Goal: Task Accomplishment & Management: Complete application form

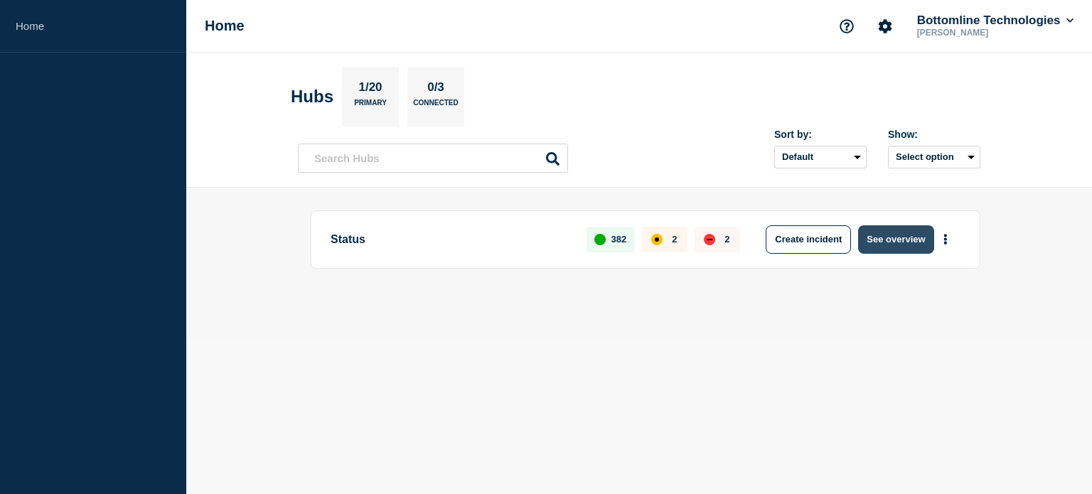
click at [908, 247] on button "See overview" at bounding box center [895, 239] width 75 height 28
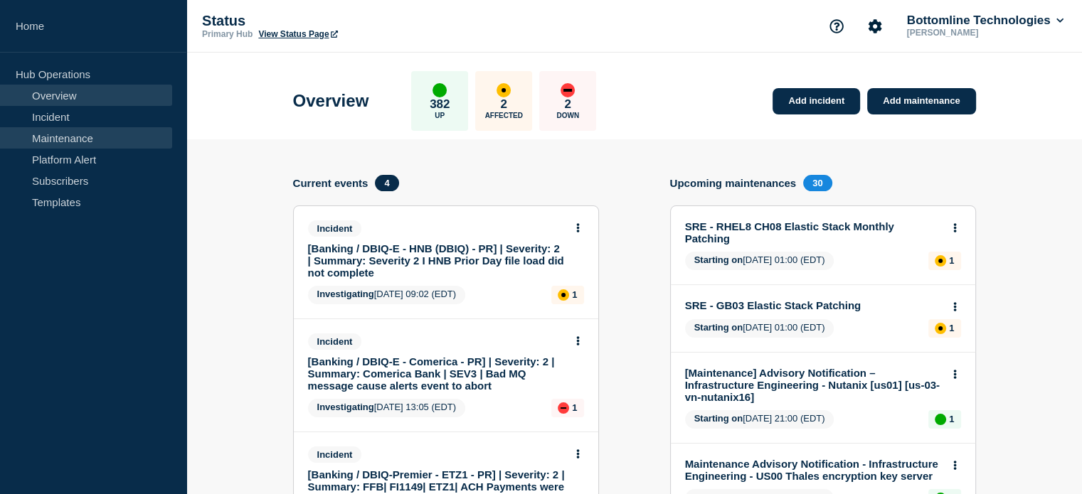
click at [40, 142] on link "Maintenance" at bounding box center [86, 137] width 172 height 21
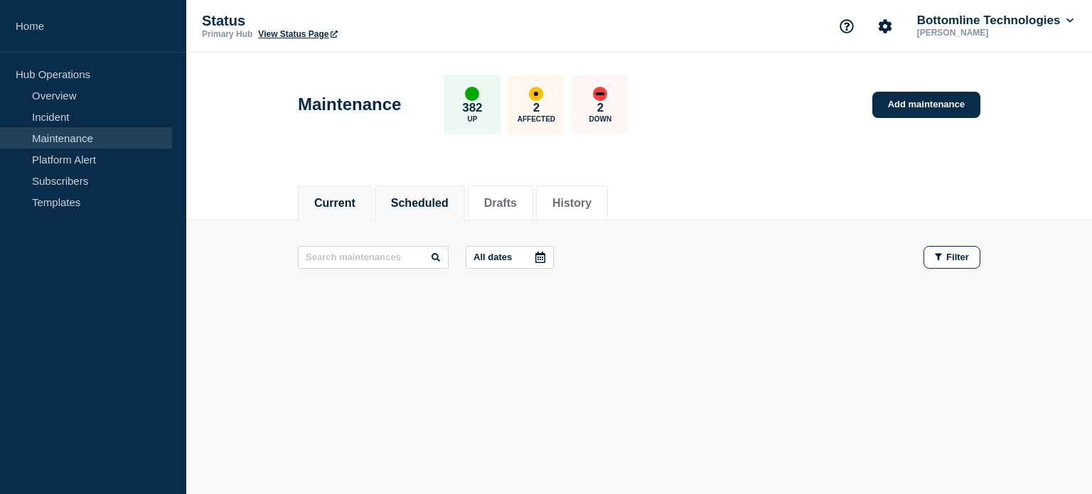
click at [430, 201] on button "Scheduled" at bounding box center [420, 203] width 58 height 13
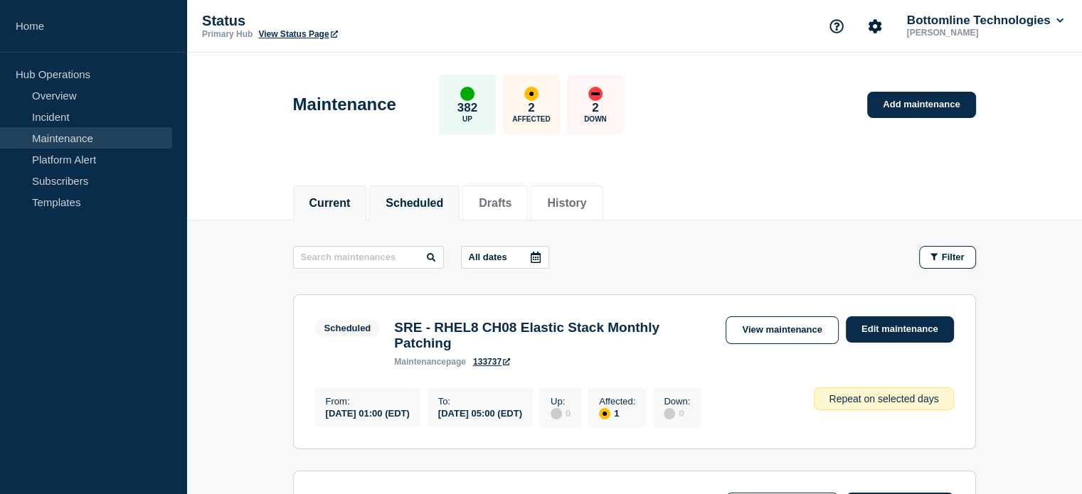
click at [339, 201] on button "Current" at bounding box center [329, 203] width 41 height 13
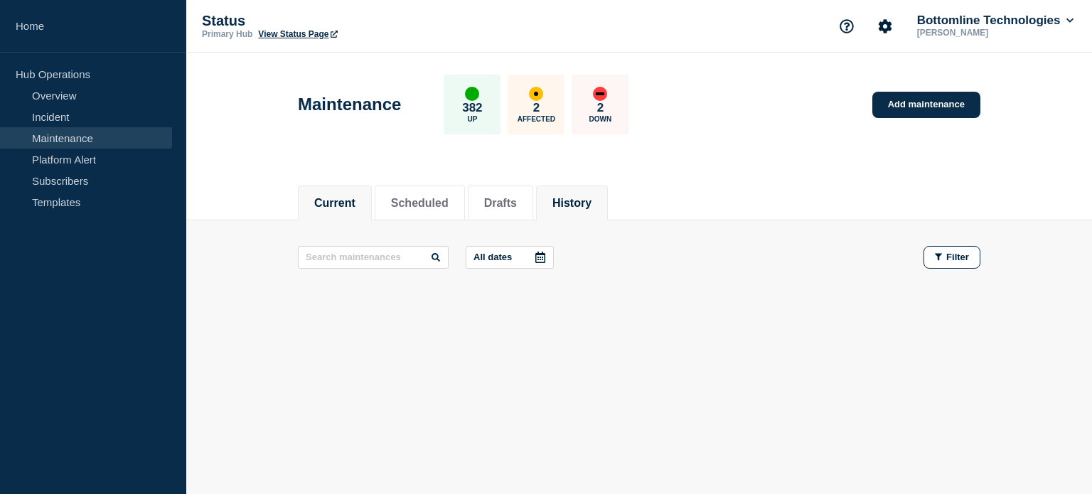
click at [602, 218] on li "History" at bounding box center [572, 203] width 72 height 35
click at [602, 215] on li "History" at bounding box center [572, 203] width 72 height 35
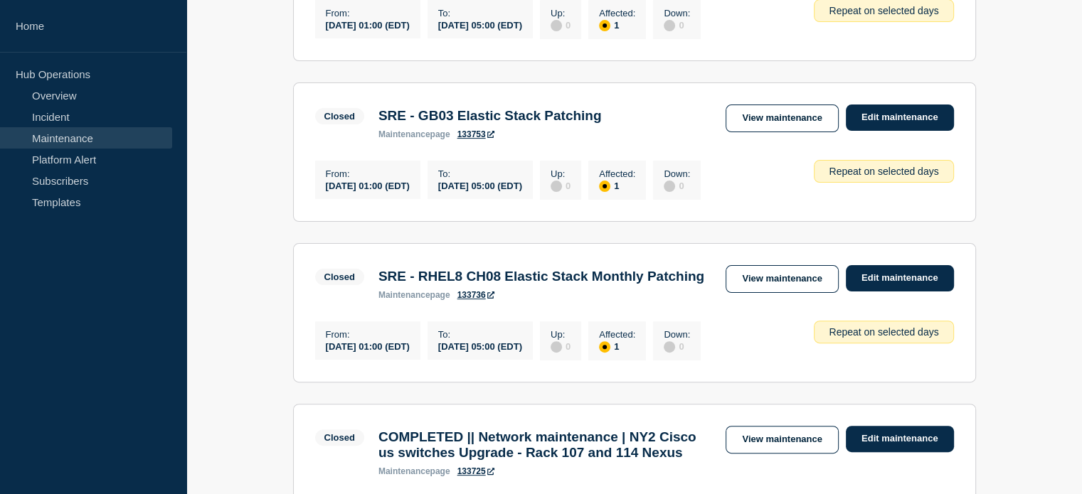
scroll to position [498, 0]
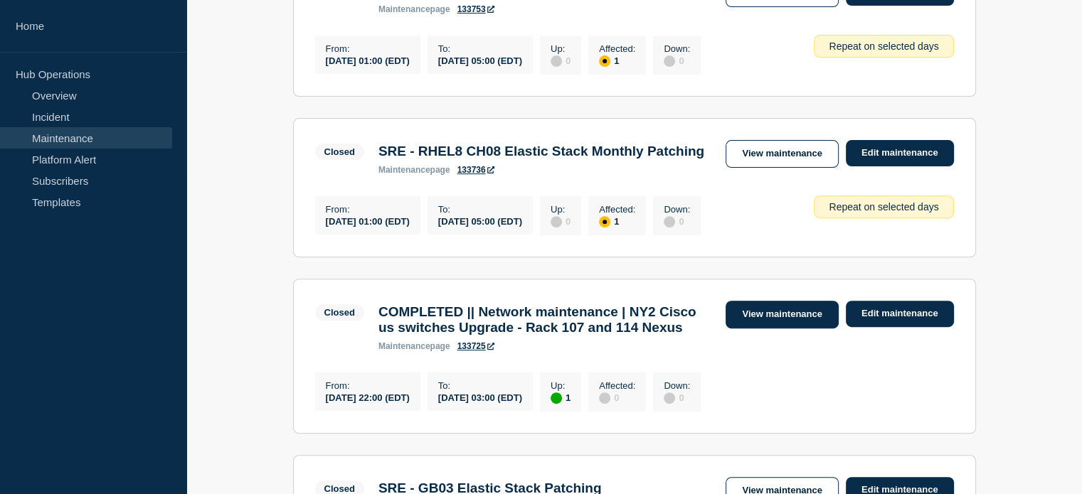
click at [778, 329] on link "View maintenance" at bounding box center [781, 315] width 112 height 28
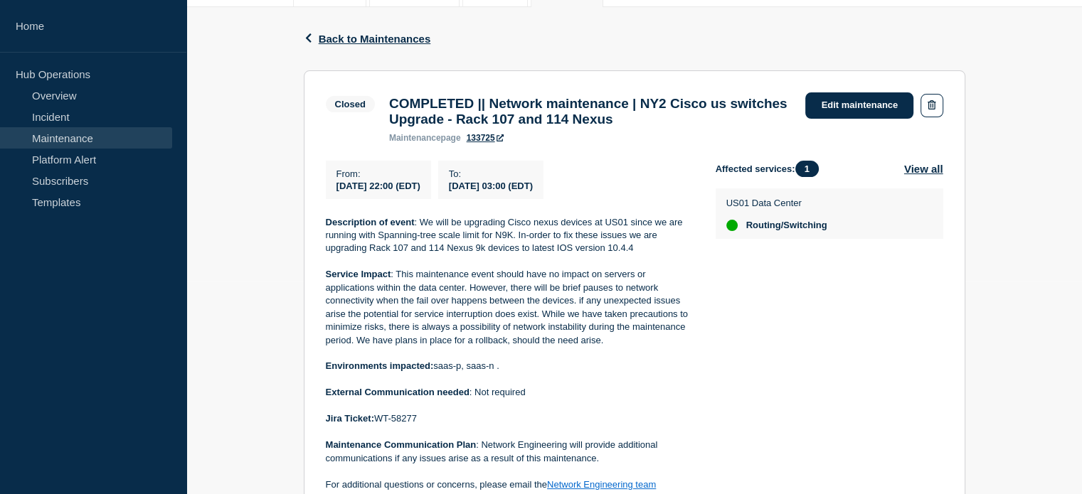
scroll to position [284, 0]
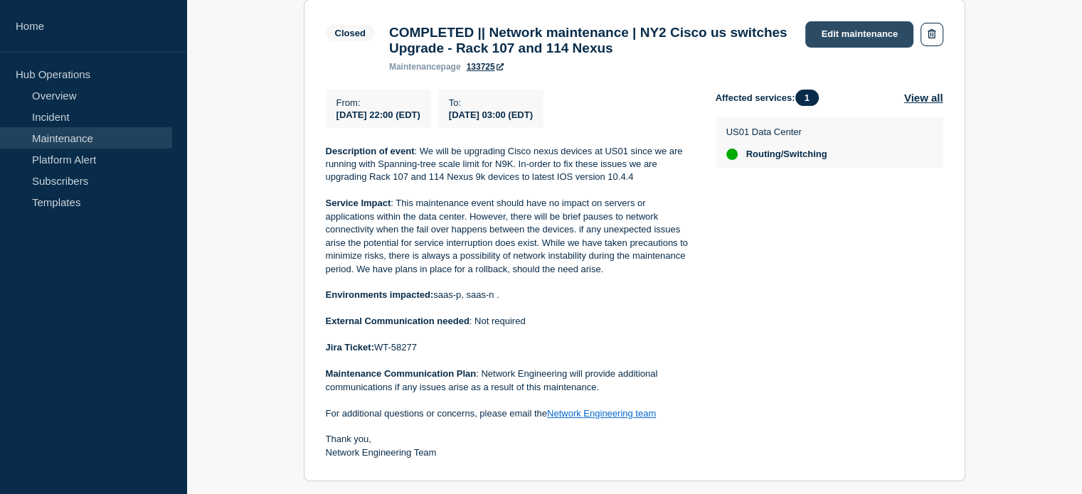
click at [824, 41] on link "Edit maintenance" at bounding box center [859, 34] width 108 height 26
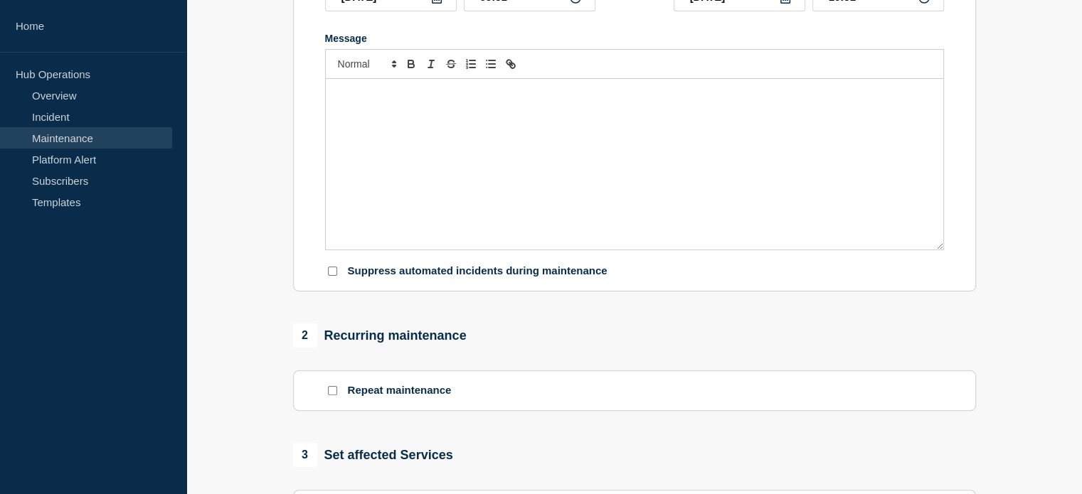
type input "COMPLETED || Network maintenance | NY2 Cisco us switches Upgrade - Rack 107 and…"
type input "[DATE]"
type input "22:00"
type input "03:00"
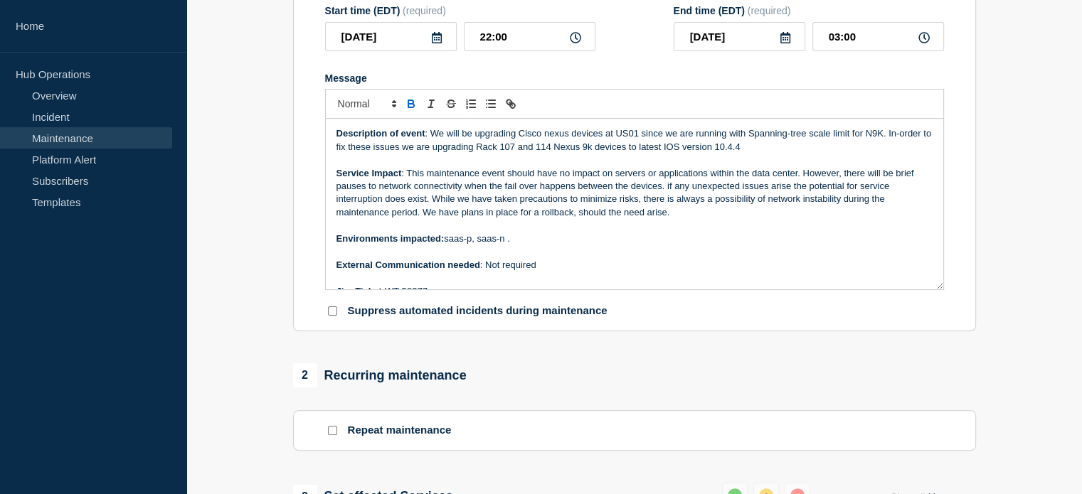
click at [611, 245] on p "Environments impacted: saas-p, saas-n ." at bounding box center [634, 239] width 596 height 13
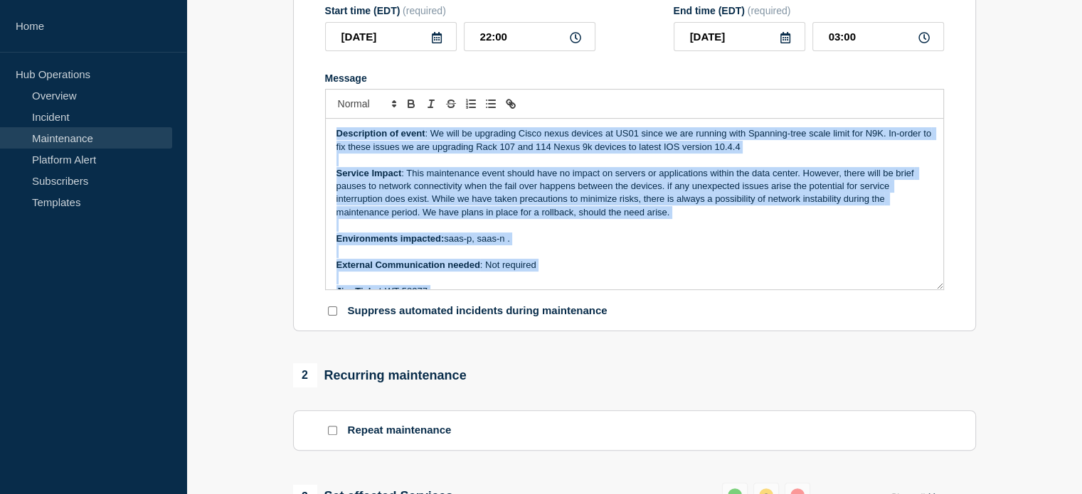
copy div "Loremipsumd si ametc : Ad elit se doeiusmod Tempo incid utlabor et DO05 magna a…"
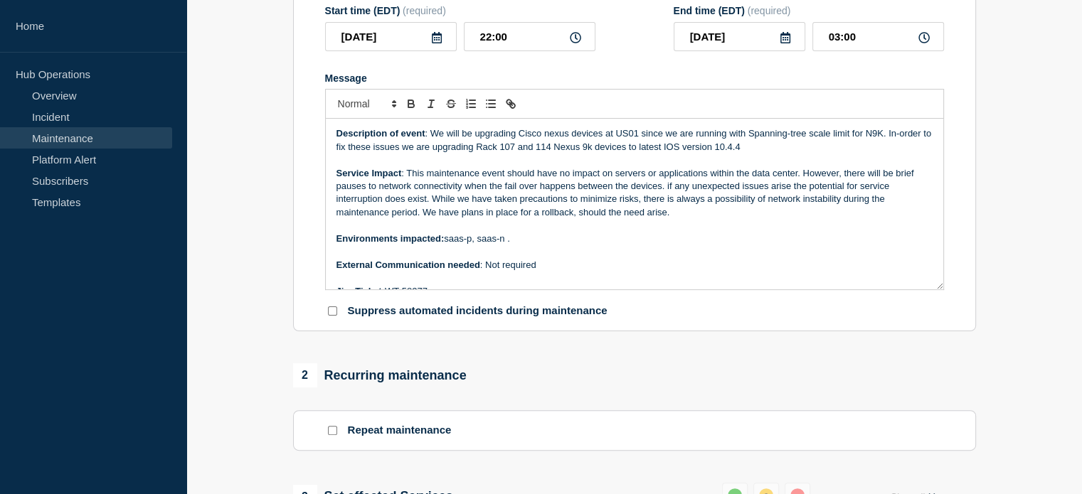
click at [1015, 150] on section "1 Provide details Title (required) COMPLETED || Network maintenance | NY2 Cisco…" at bounding box center [633, 409] width 895 height 1062
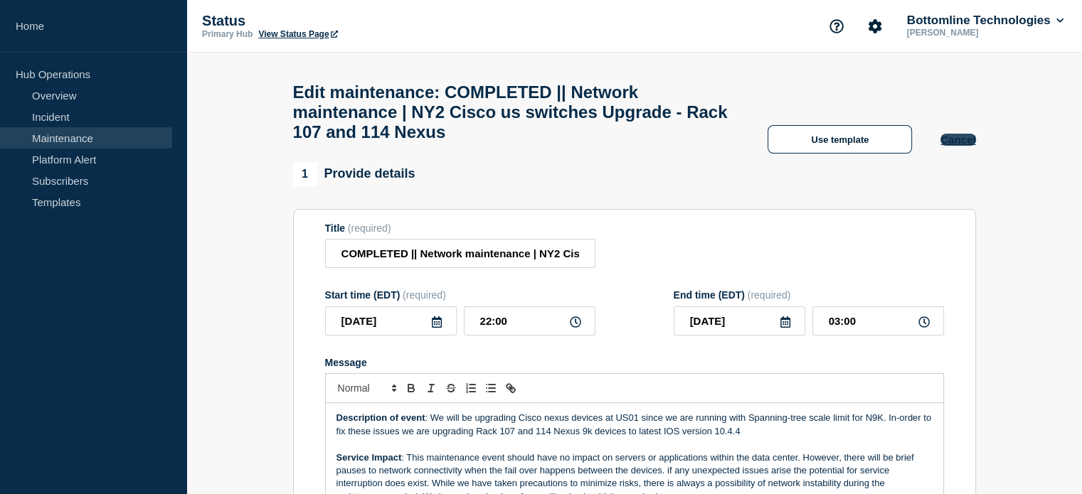
click at [968, 146] on button "Cancel" at bounding box center [957, 140] width 35 height 12
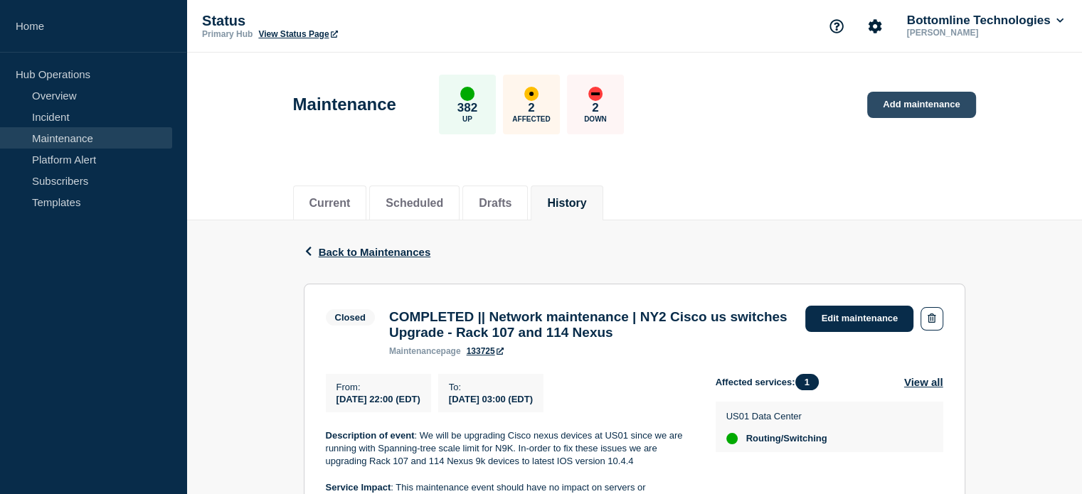
click at [943, 115] on link "Add maintenance" at bounding box center [921, 105] width 108 height 26
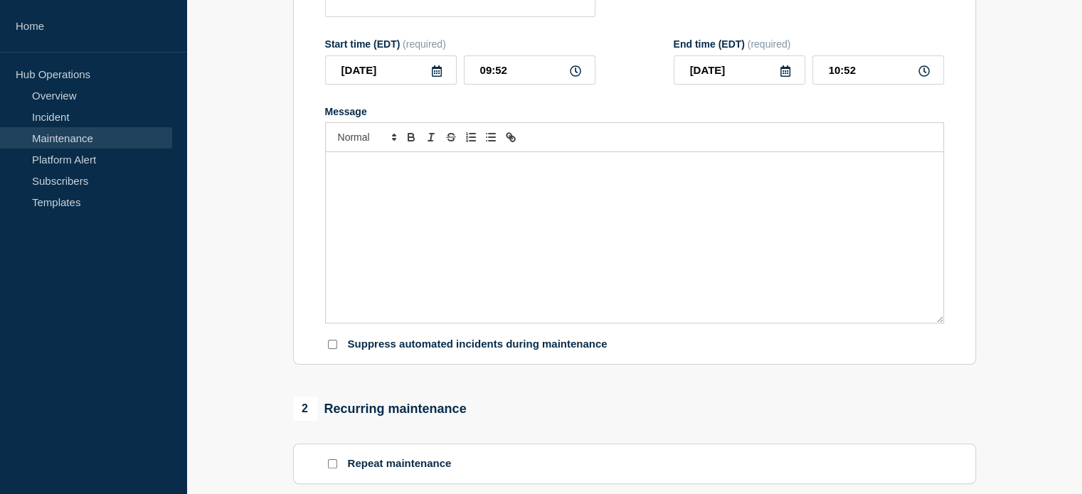
scroll to position [213, 0]
click at [522, 198] on div "Message" at bounding box center [634, 235] width 617 height 171
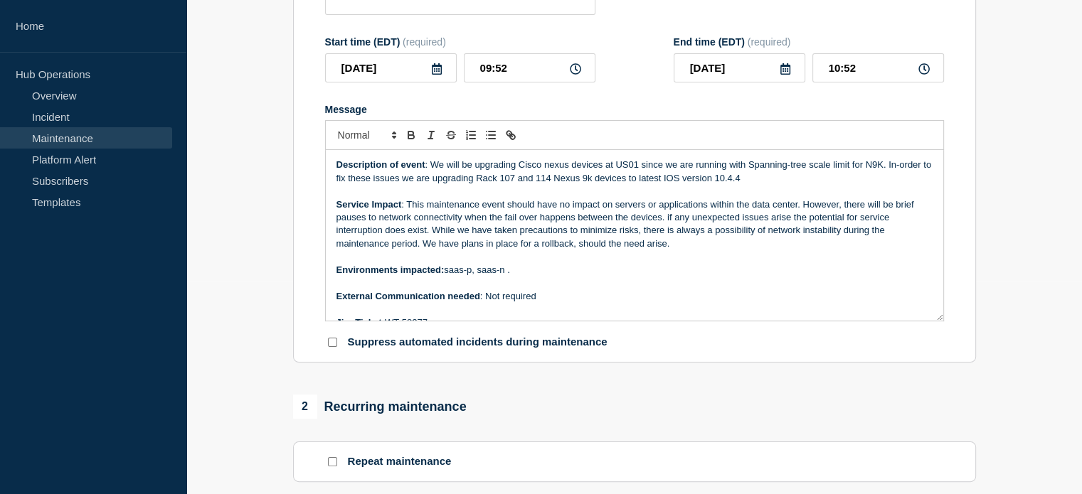
scroll to position [111, 0]
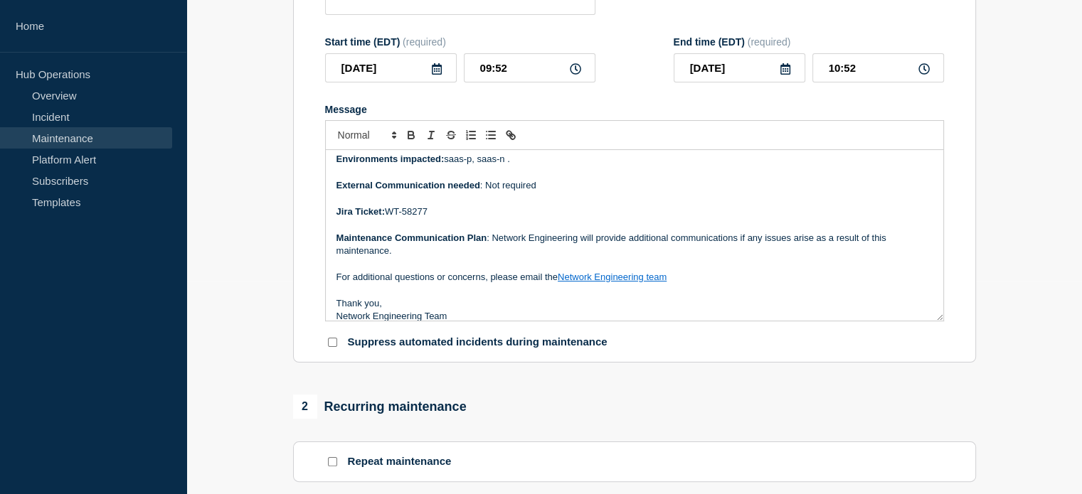
drag, startPoint x: 420, startPoint y: 213, endPoint x: 389, endPoint y: 215, distance: 30.7
click at [389, 215] on p "Jira Ticket: WT-58277" at bounding box center [634, 212] width 596 height 13
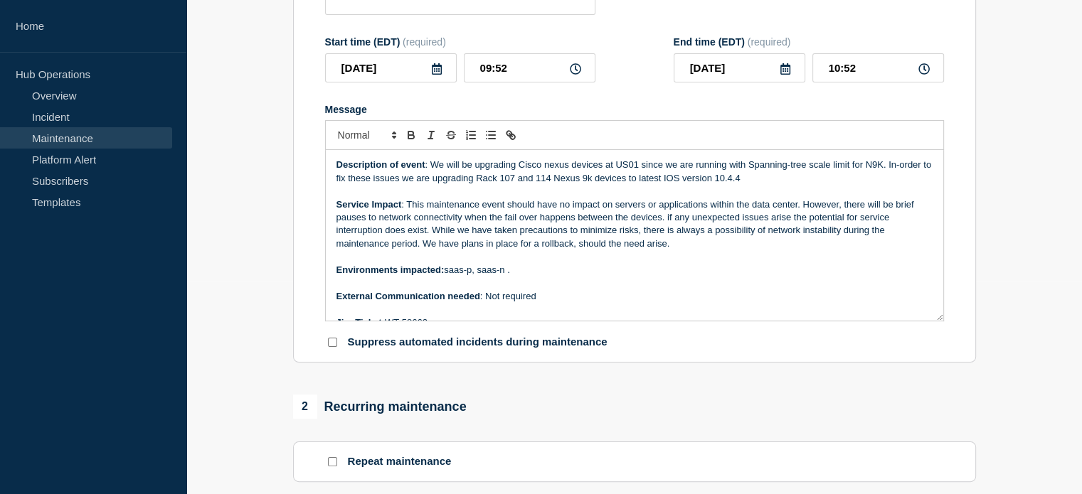
scroll to position [142, 0]
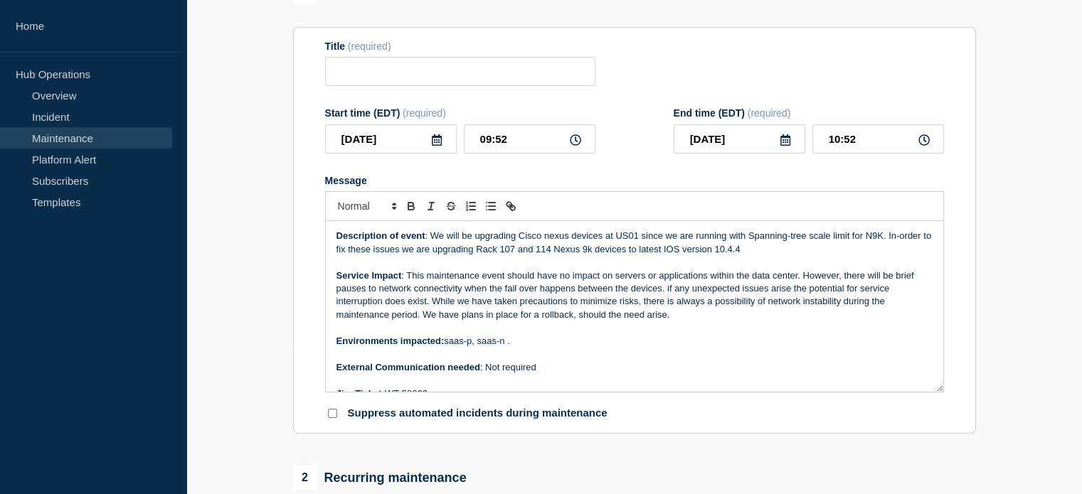
click at [620, 240] on p "Description of event : We will be upgrading Cisco nexus devices at US01 since w…" at bounding box center [634, 243] width 596 height 26
drag, startPoint x: 509, startPoint y: 255, endPoint x: 550, endPoint y: 256, distance: 41.3
click at [550, 256] on p "Description of event : We will be upgrading Cisco nexus devices at GB00 since w…" at bounding box center [634, 243] width 596 height 26
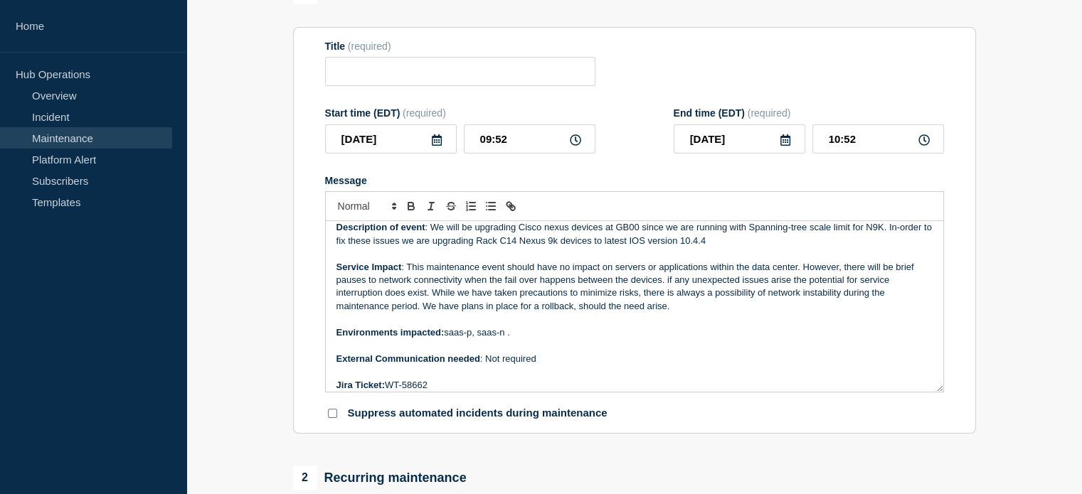
scroll to position [0, 0]
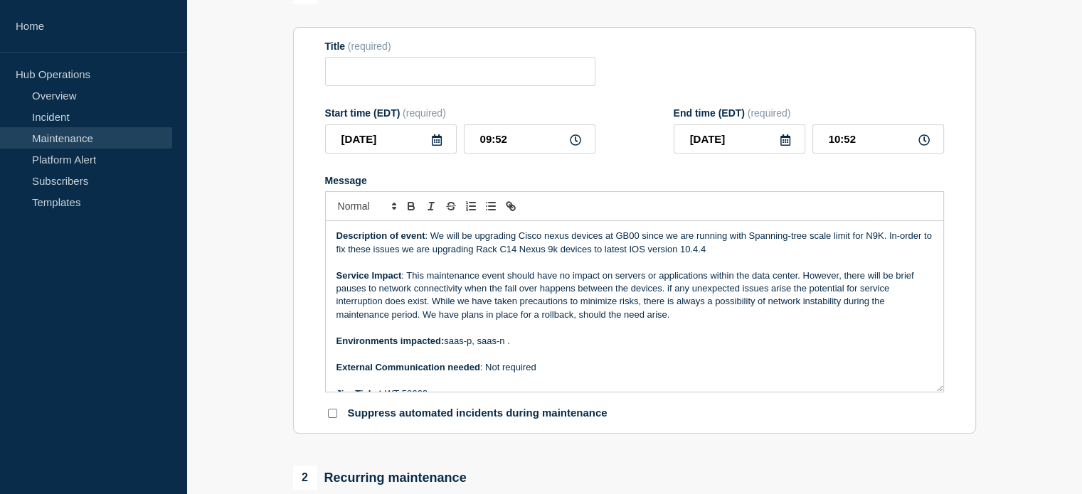
click at [431, 140] on icon at bounding box center [436, 139] width 11 height 11
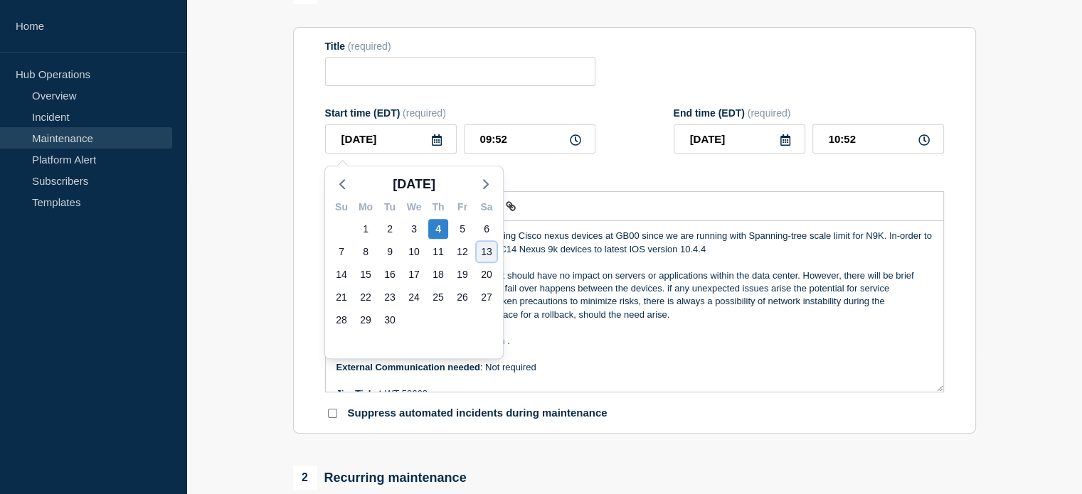
click at [487, 248] on div "13" at bounding box center [486, 252] width 20 height 20
type input "[DATE]"
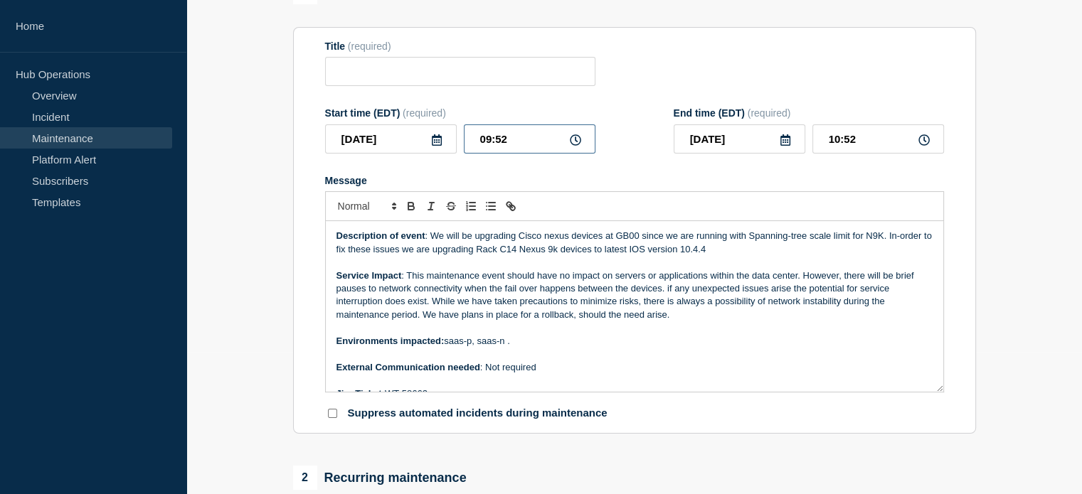
drag, startPoint x: 509, startPoint y: 144, endPoint x: 470, endPoint y: 144, distance: 39.1
click at [470, 144] on input "09:52" at bounding box center [530, 138] width 132 height 29
type input "07:30"
type input "08:30"
click at [778, 144] on input "[DATE]" at bounding box center [739, 138] width 132 height 29
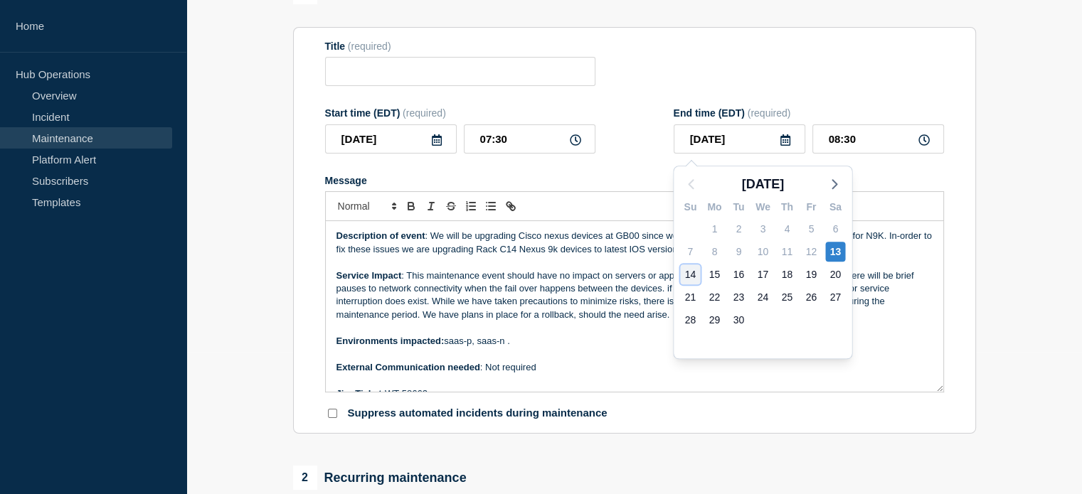
click at [697, 274] on div "14" at bounding box center [690, 275] width 20 height 20
type input "[DATE]"
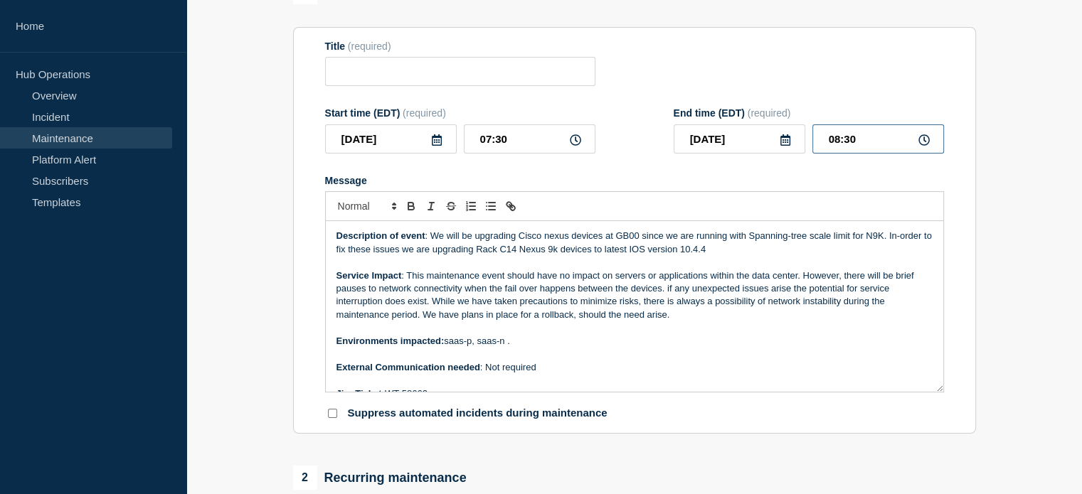
drag, startPoint x: 868, startPoint y: 142, endPoint x: 825, endPoint y: 143, distance: 42.7
click at [825, 143] on input "08:30" at bounding box center [878, 138] width 132 height 29
type input "02:30"
click at [997, 112] on section "1 Provide details Title (required) Start time (EDT) (required) [DATE] 07:30 End…" at bounding box center [633, 473] width 895 height 987
click at [424, 60] on div "Title (required)" at bounding box center [460, 64] width 270 height 46
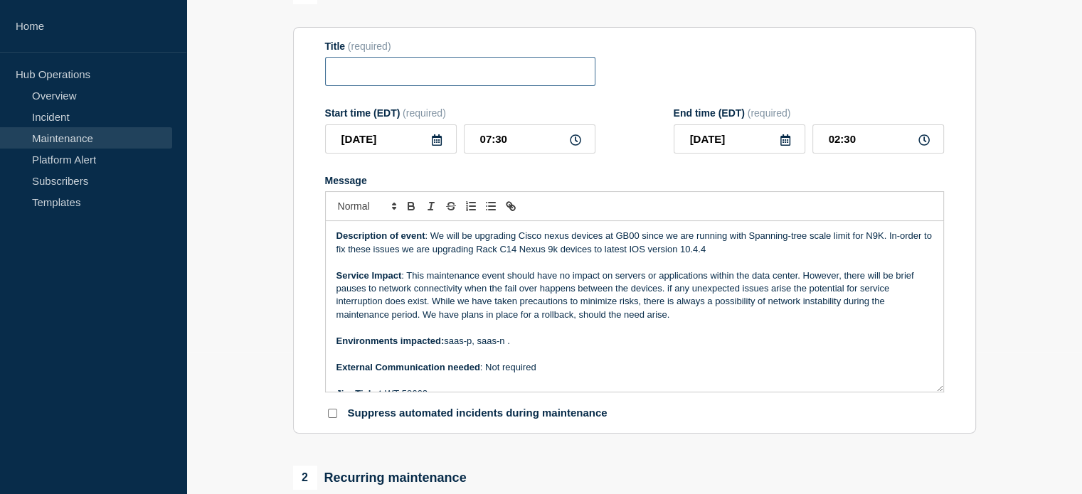
click at [404, 70] on input "Title" at bounding box center [460, 71] width 270 height 29
paste input "GB00 rack C14 TOR switch upgrade"
type input "GB00 rack C14 TOR switch upgrade"
click at [657, 65] on div "Title (required) GB00 rack C14 TOR switch upgrade" at bounding box center [634, 64] width 619 height 46
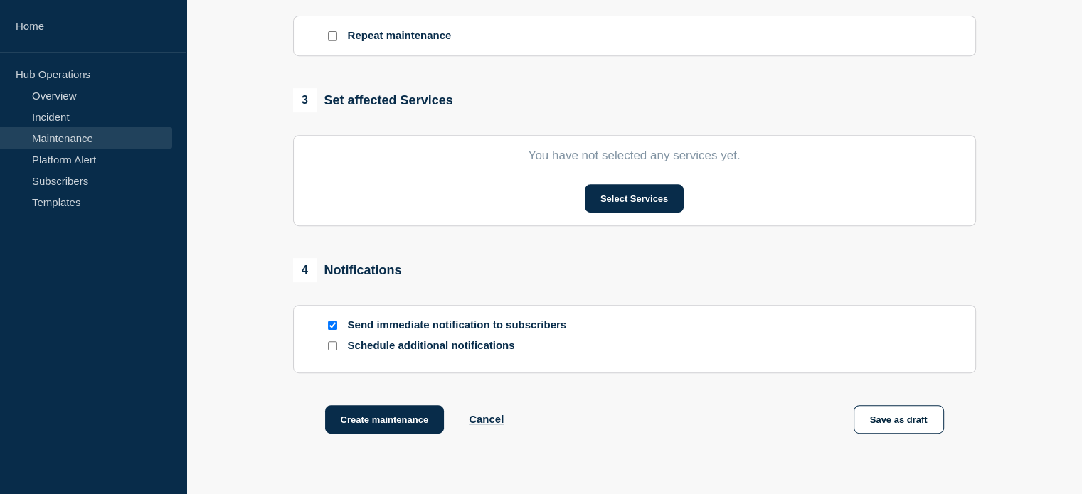
scroll to position [640, 0]
click at [620, 203] on button "Select Services" at bounding box center [634, 197] width 99 height 28
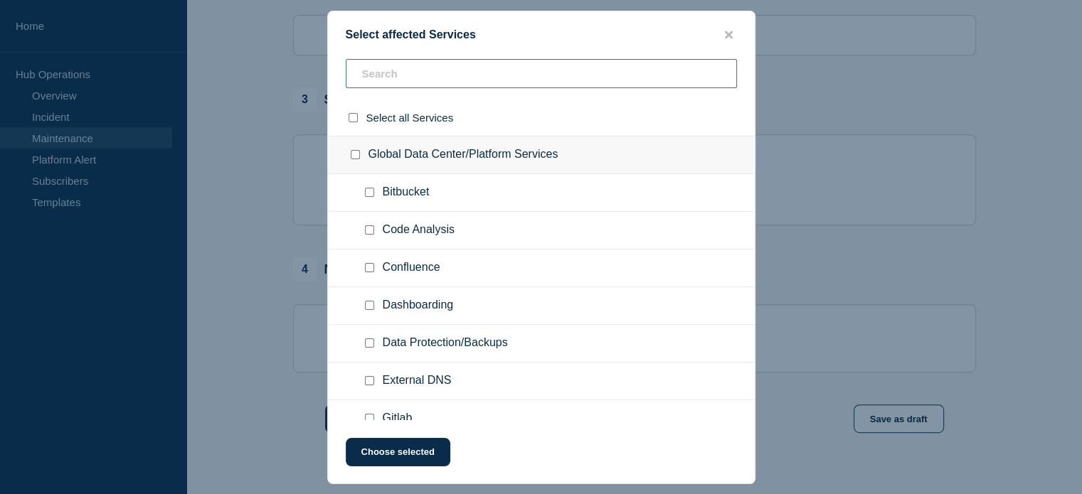
click at [495, 79] on input "text" at bounding box center [541, 73] width 391 height 29
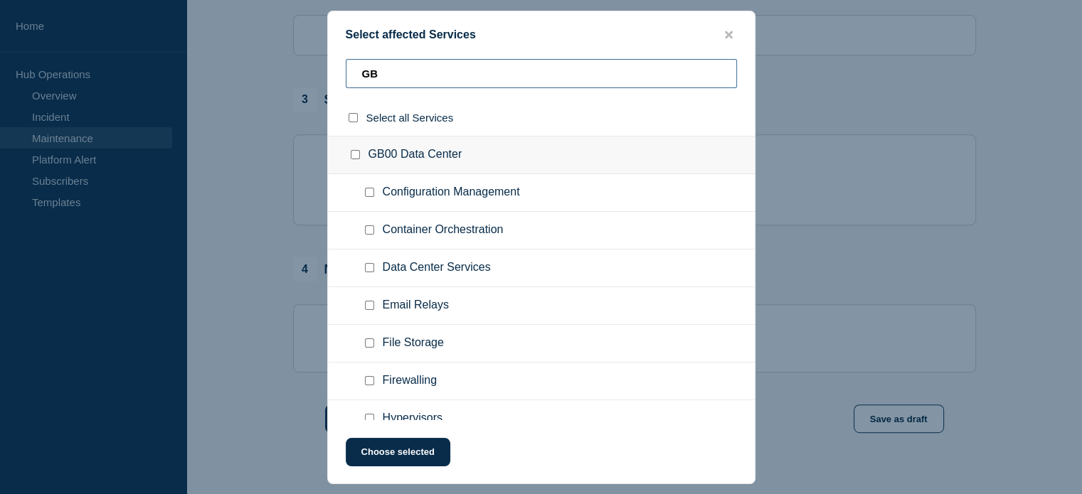
type input "GB"
click at [356, 153] on input "GB00 Data Center checkbox" at bounding box center [355, 154] width 9 height 9
checkbox input "true"
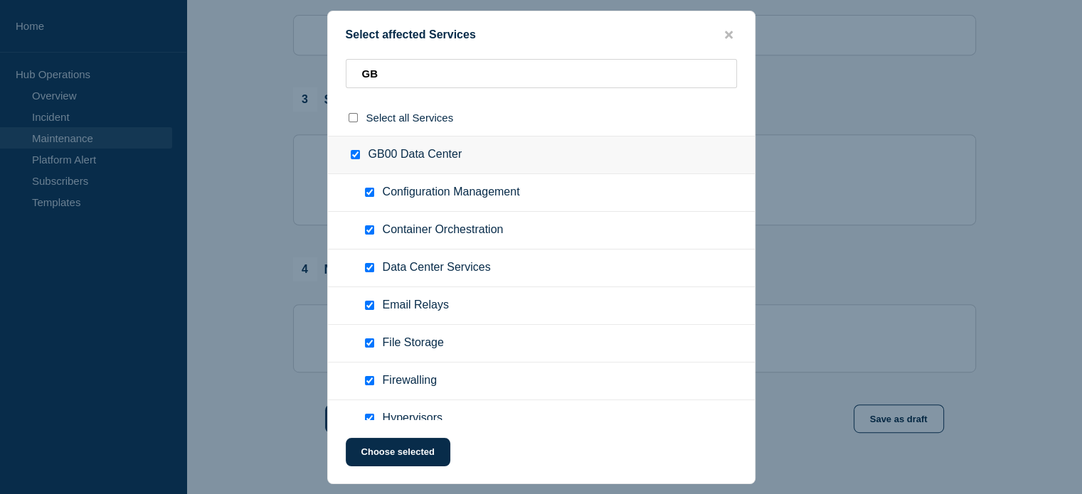
checkbox input "true"
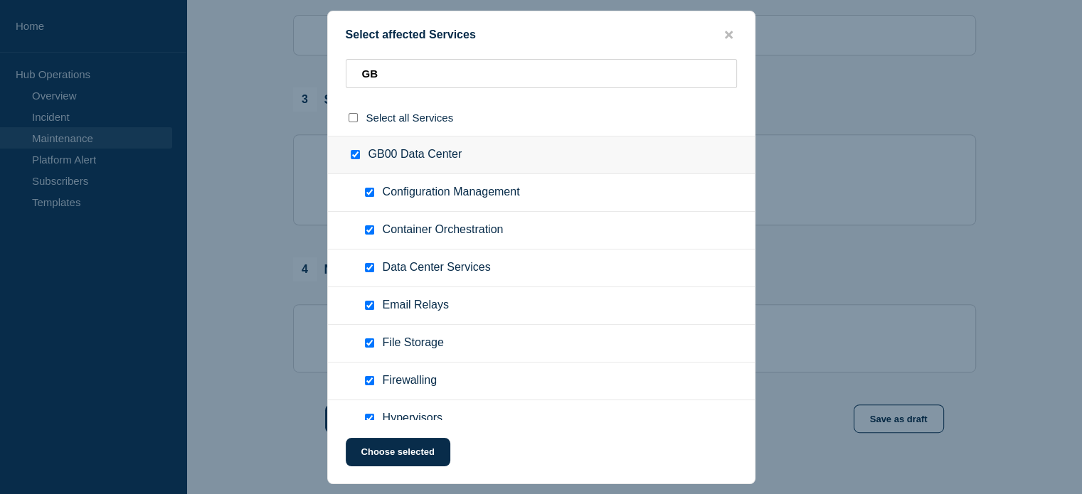
checkbox input "true"
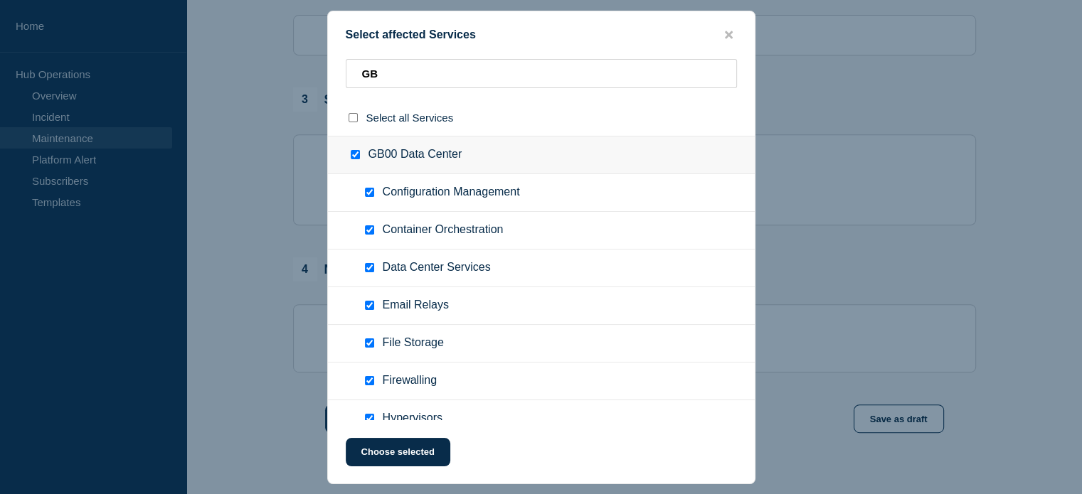
checkbox input "true"
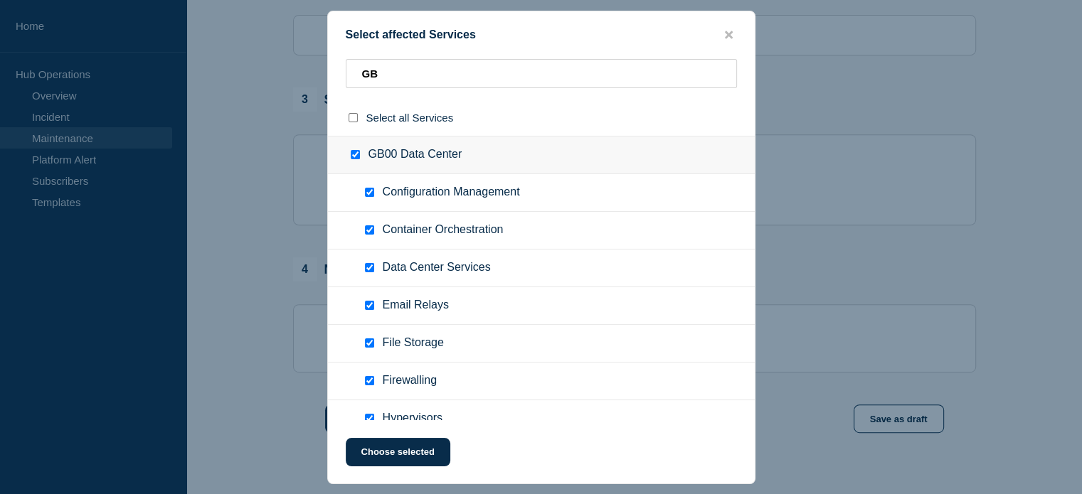
checkbox input "true"
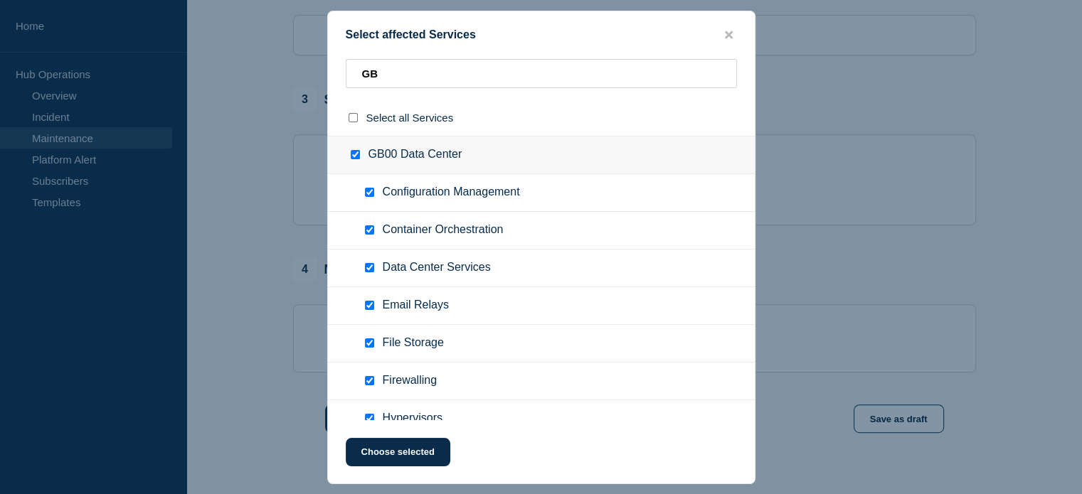
checkbox input "true"
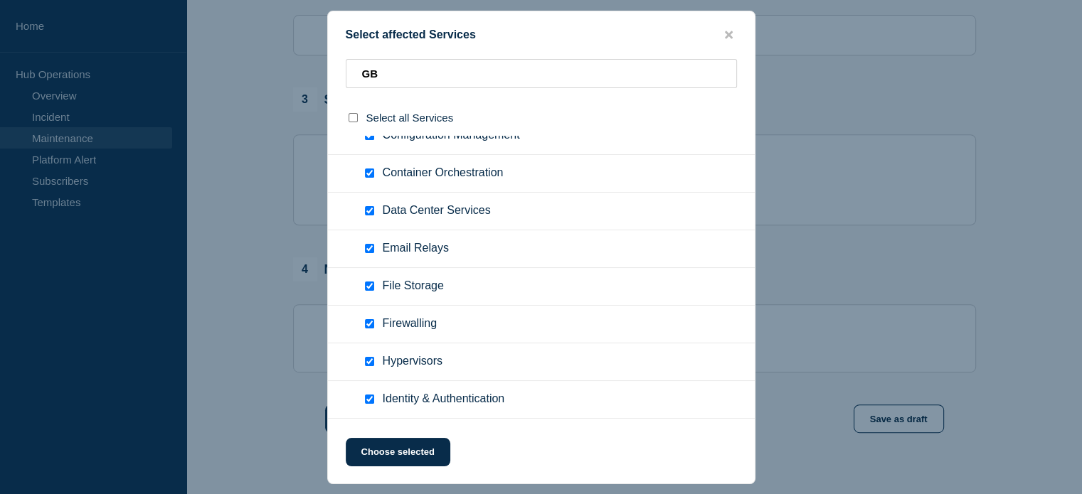
scroll to position [0, 0]
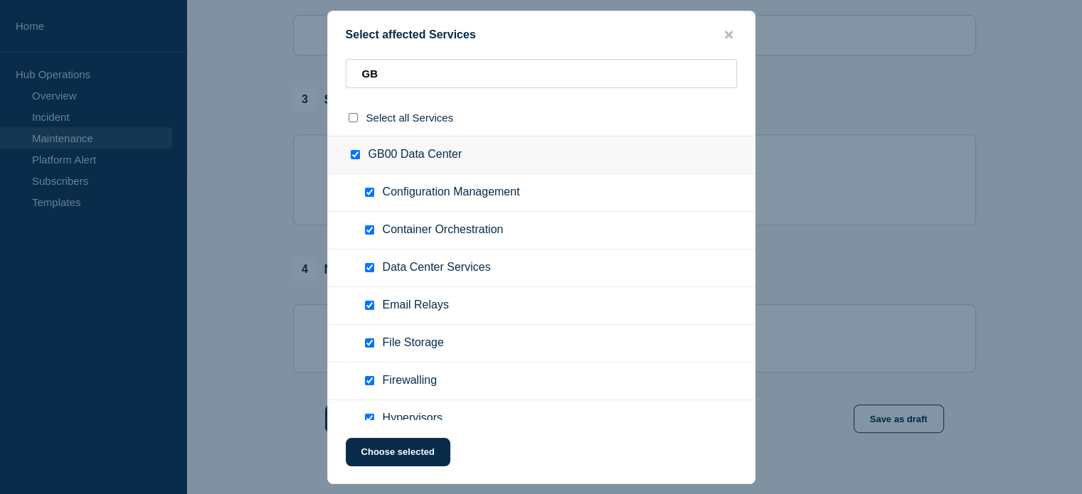
click at [353, 155] on input "GB00 Data Center checkbox" at bounding box center [355, 154] width 9 height 9
checkbox input "false"
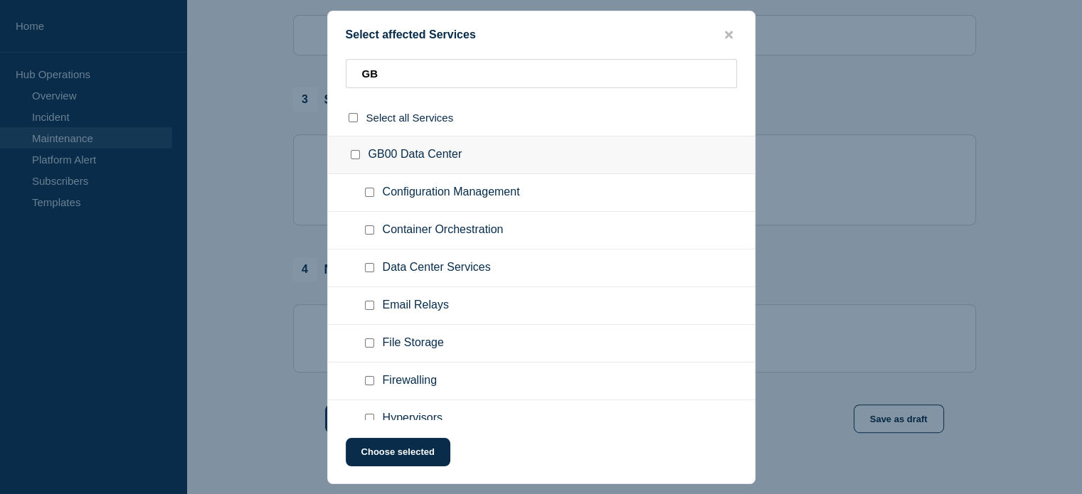
checkbox input "false"
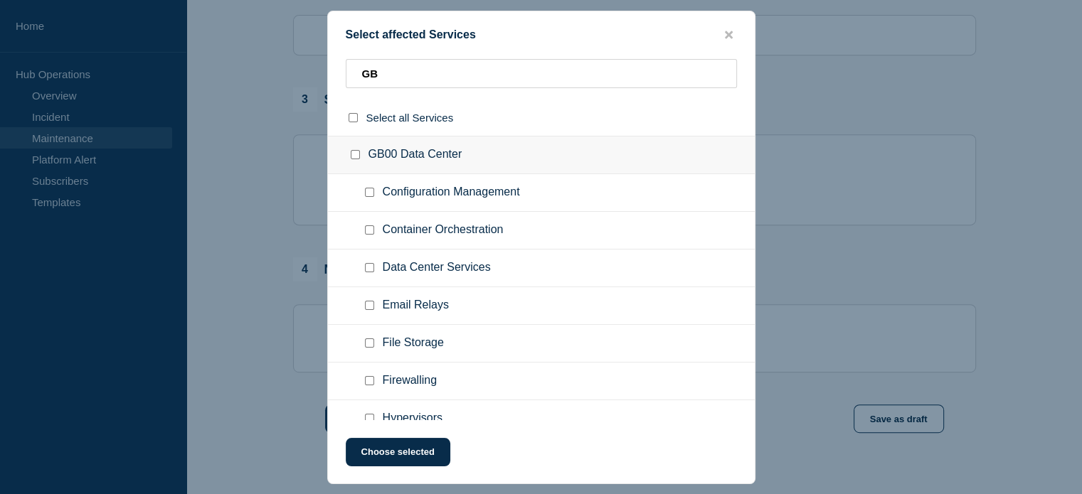
checkbox input "false"
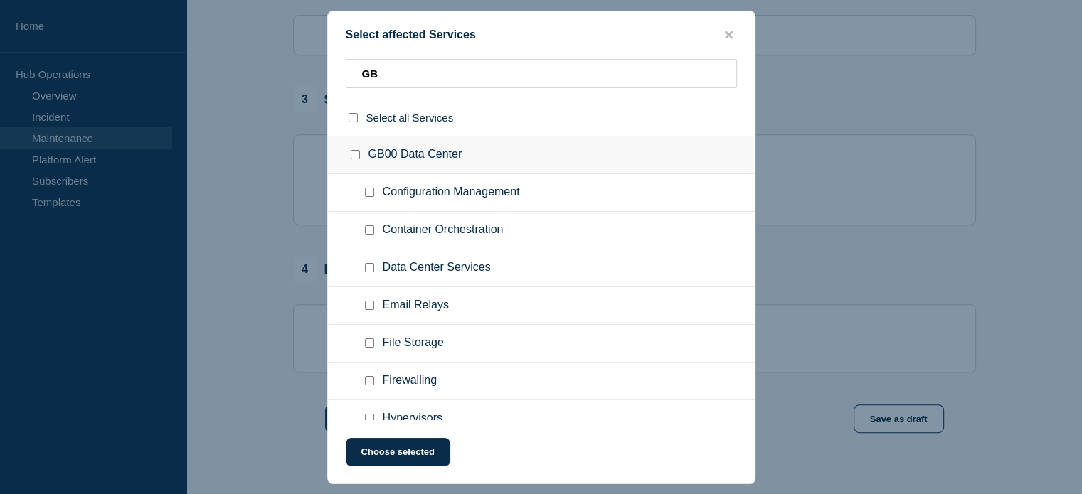
checkbox input "false"
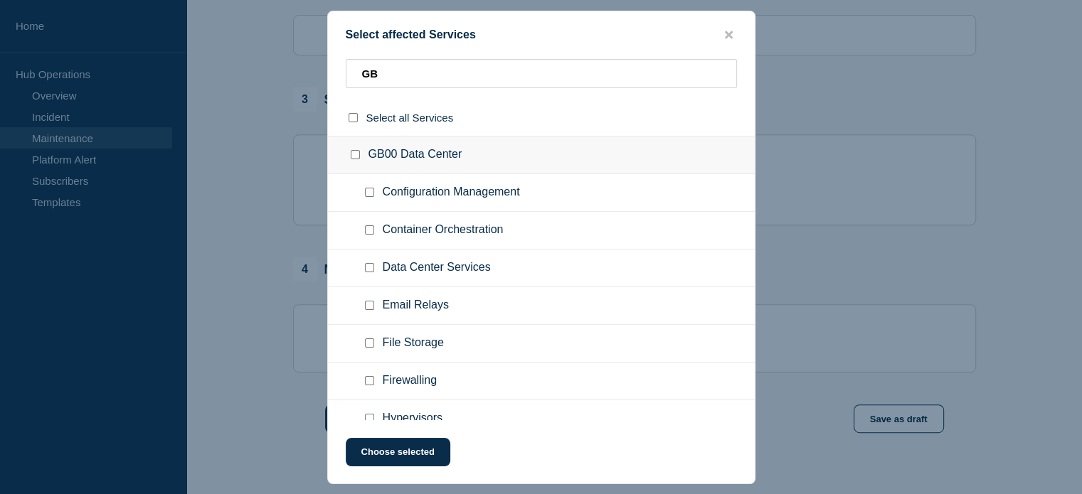
checkbox input "false"
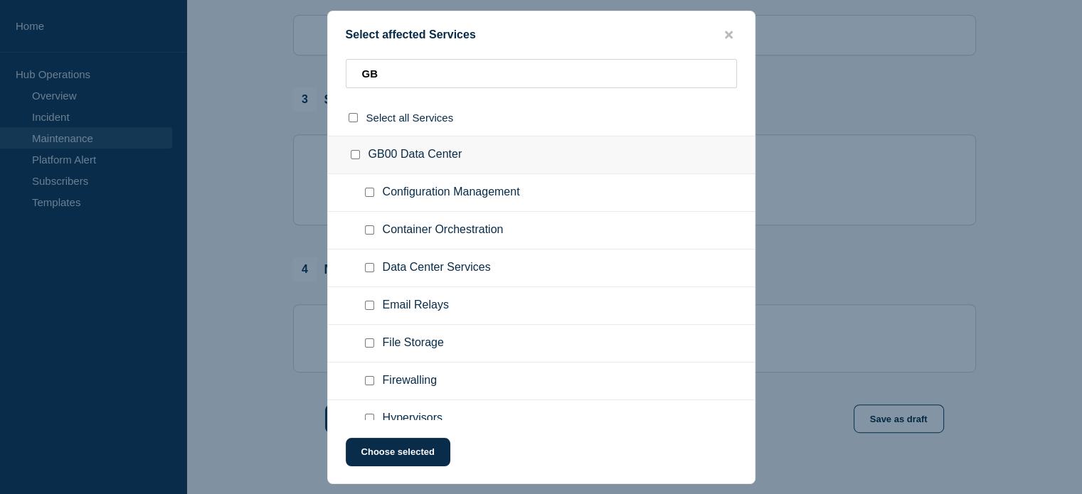
checkbox input "false"
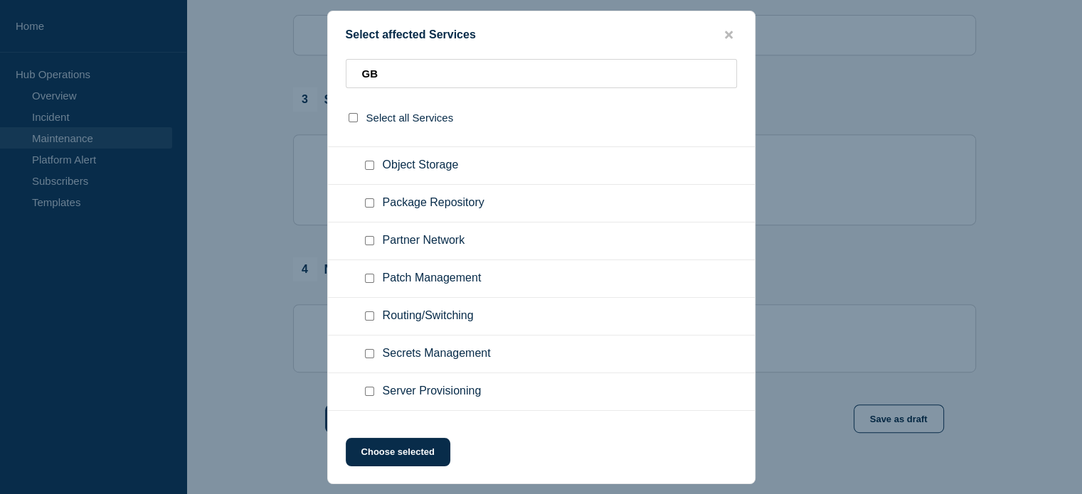
scroll to position [640, 0]
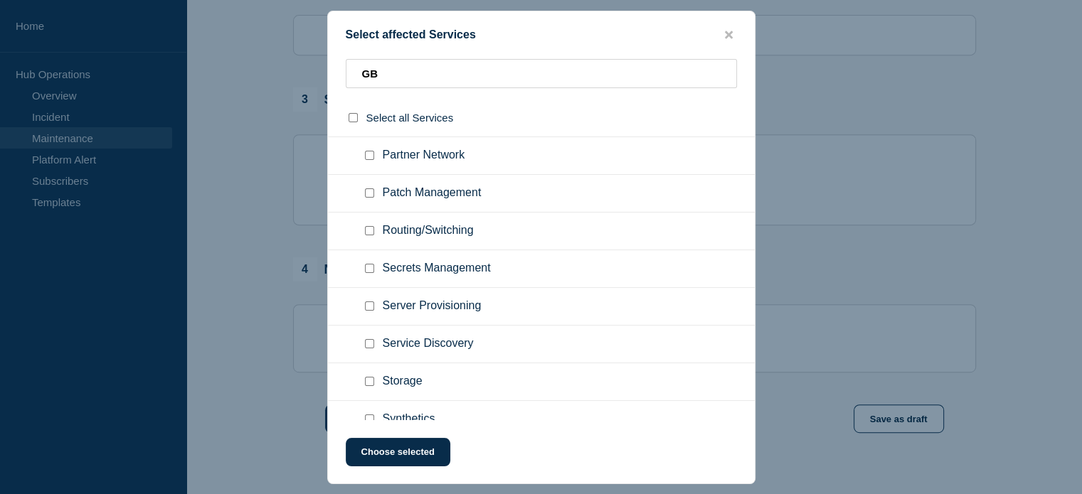
click at [367, 232] on input "Routing/Switching checkbox" at bounding box center [369, 230] width 9 height 9
checkbox input "true"
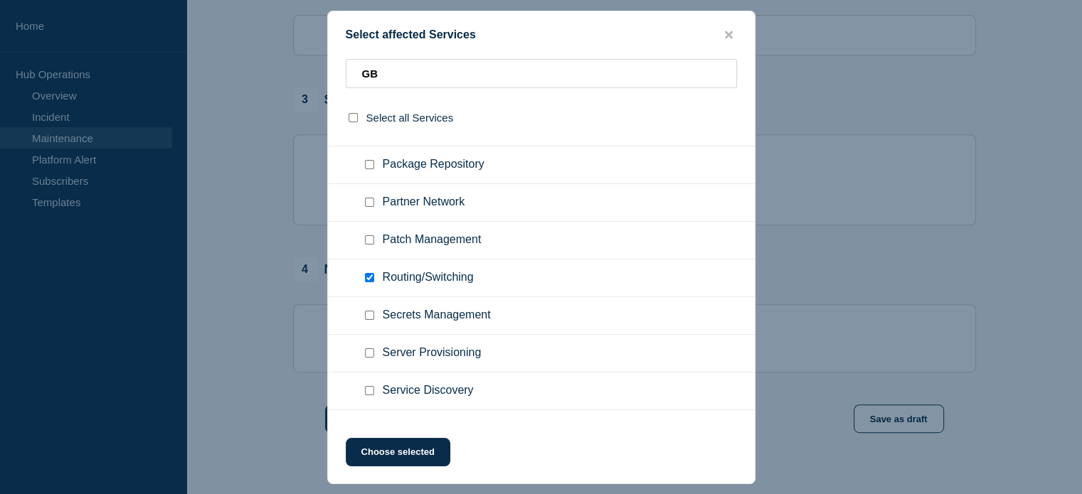
scroll to position [569, 0]
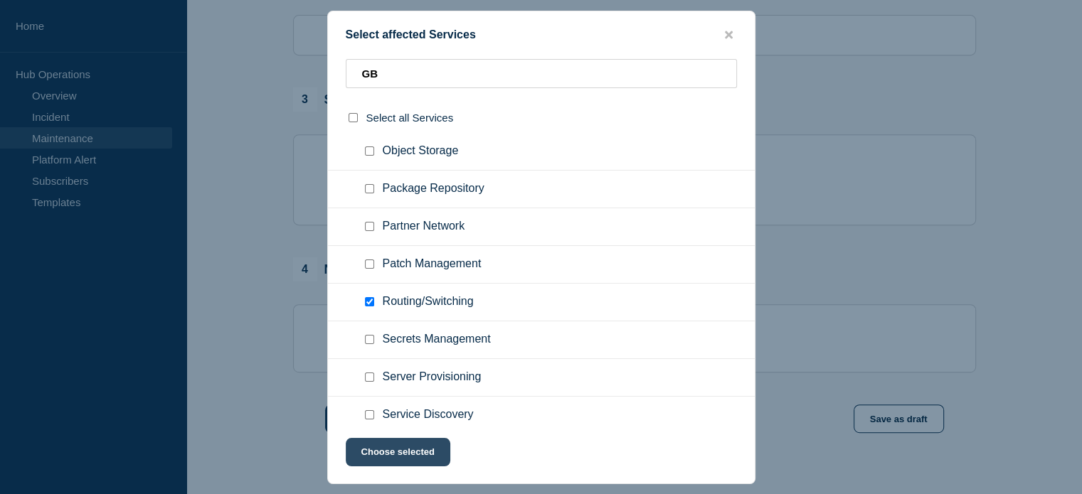
click at [388, 452] on button "Choose selected" at bounding box center [398, 452] width 105 height 28
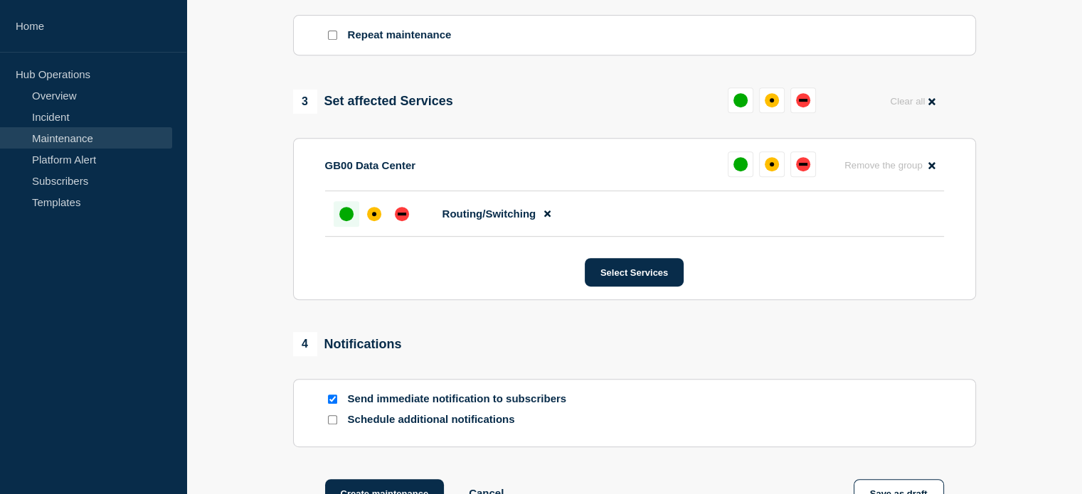
click at [343, 221] on div "up" at bounding box center [346, 214] width 14 height 14
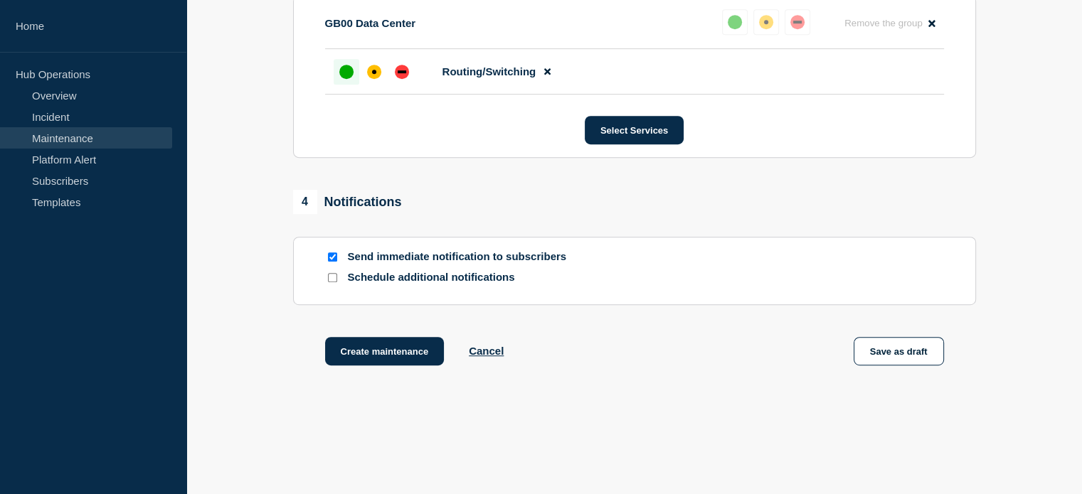
click at [326, 284] on div at bounding box center [332, 278] width 14 height 14
click at [330, 282] on input "Schedule additional notifications" at bounding box center [332, 277] width 9 height 9
checkbox input "true"
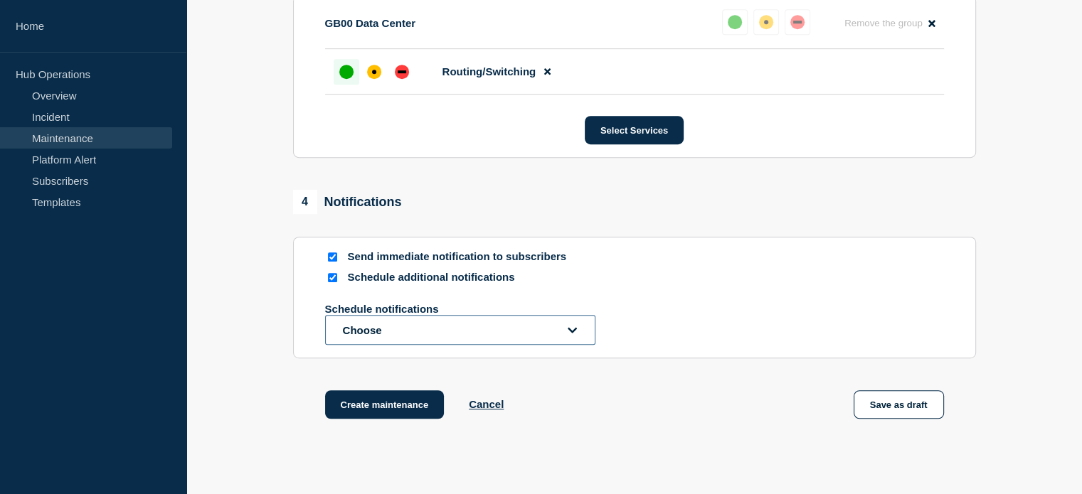
click at [569, 333] on icon "open dropdown" at bounding box center [572, 330] width 9 height 6
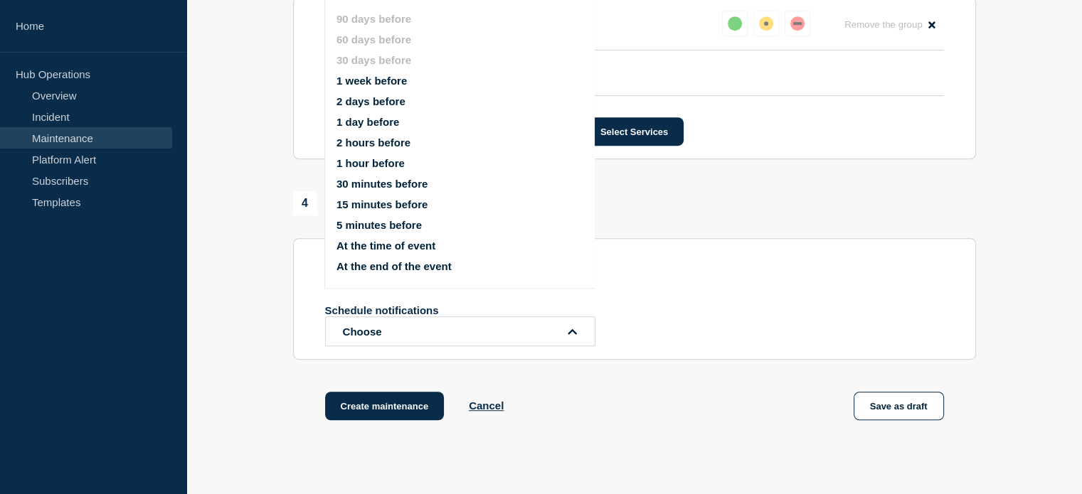
click at [426, 85] on li "1 week before" at bounding box center [471, 81] width 270 height 12
click at [389, 81] on button "1 week before" at bounding box center [371, 81] width 70 height 12
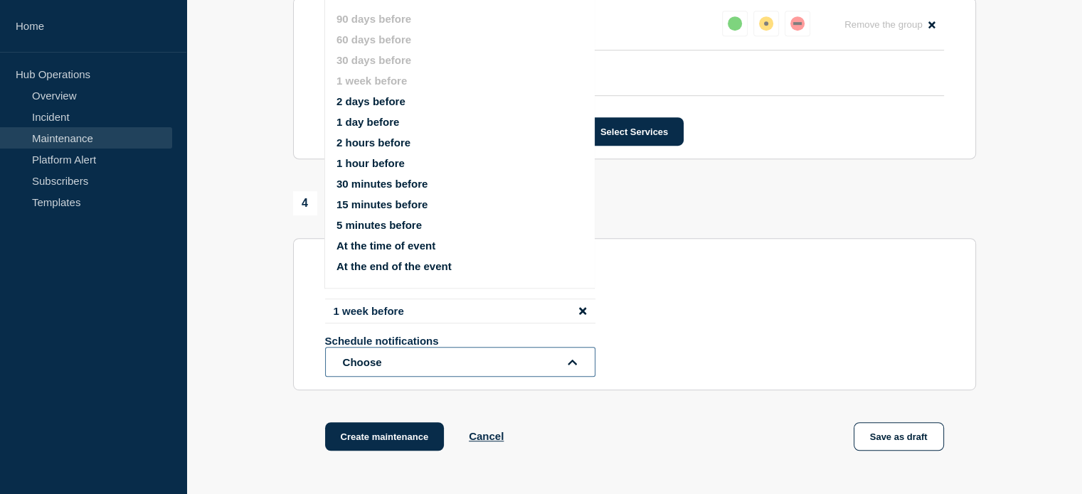
click at [563, 369] on button "Choose" at bounding box center [460, 362] width 270 height 30
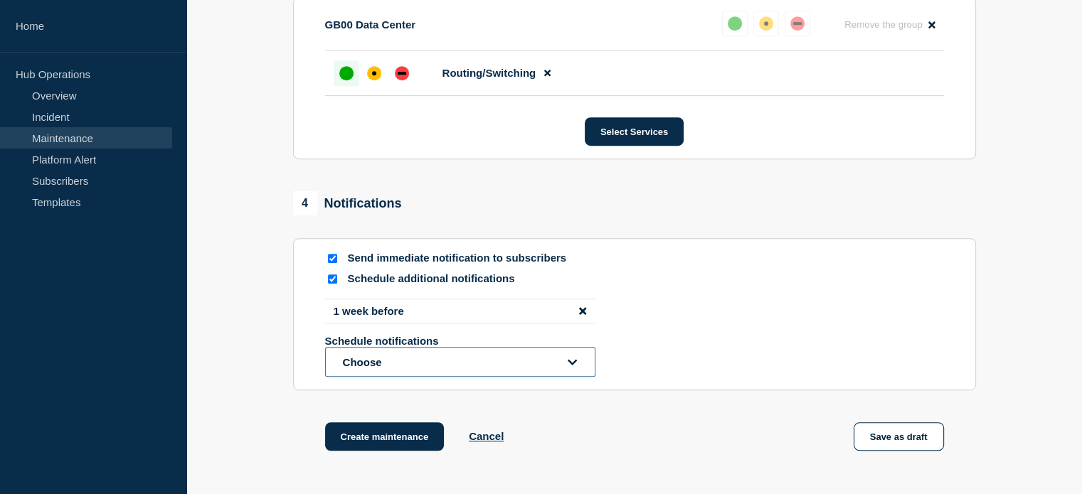
click at [572, 365] on icon "open dropdown" at bounding box center [572, 362] width 9 height 6
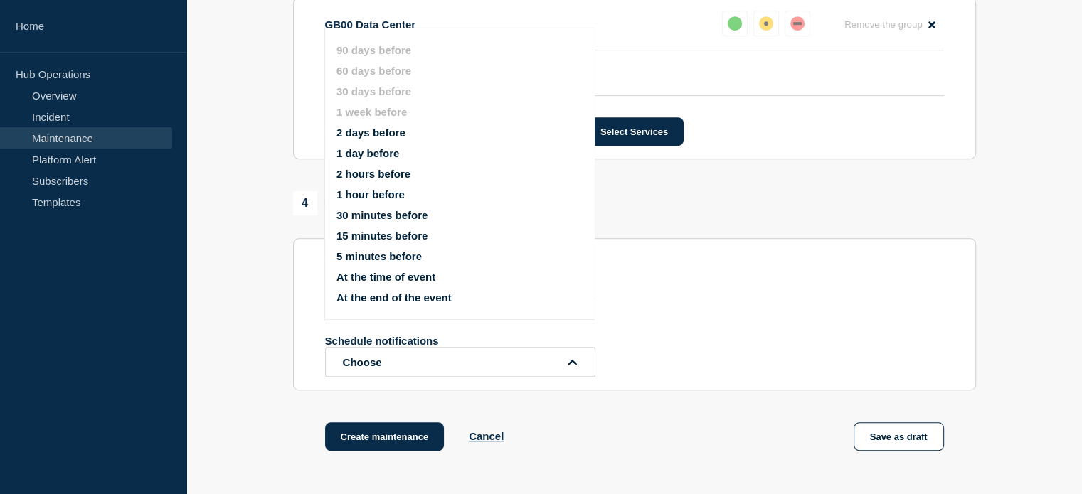
click at [358, 133] on button "2 days before" at bounding box center [370, 133] width 69 height 12
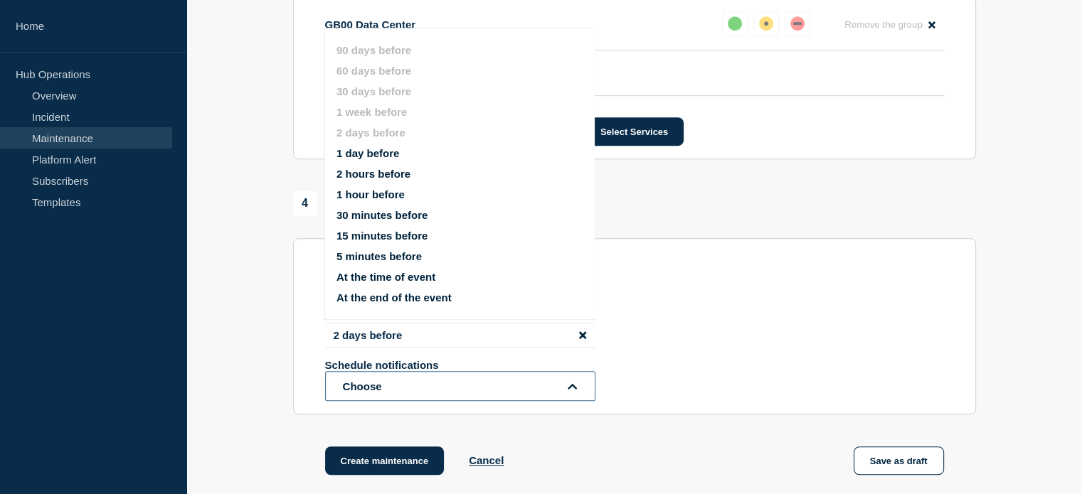
click at [573, 400] on button "Choose" at bounding box center [460, 386] width 270 height 30
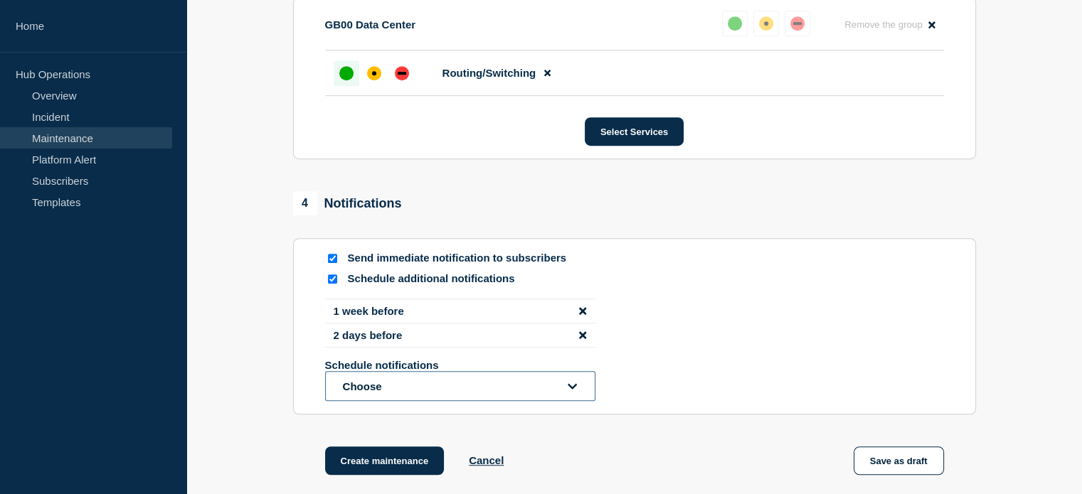
click at [583, 398] on button "Choose" at bounding box center [460, 386] width 270 height 30
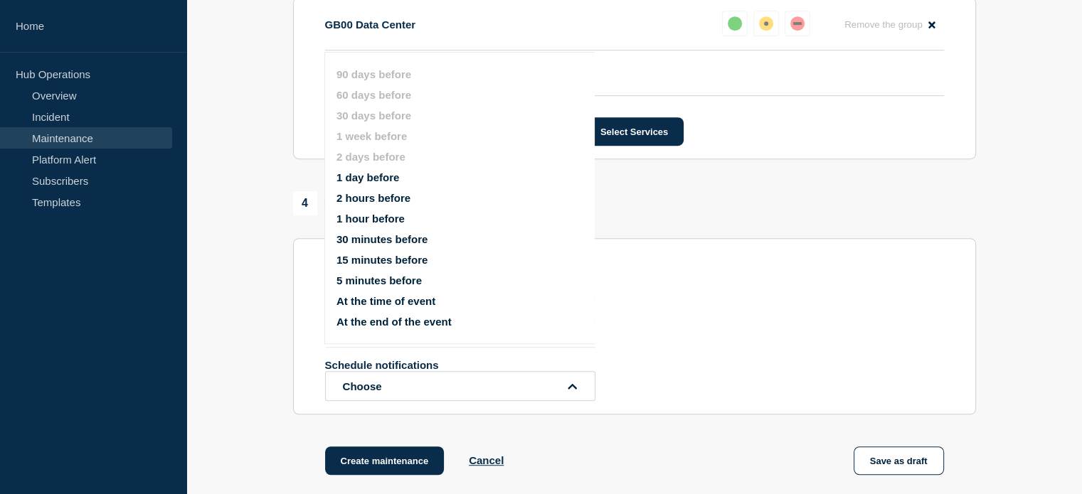
click at [380, 175] on button "1 day before" at bounding box center [367, 177] width 63 height 12
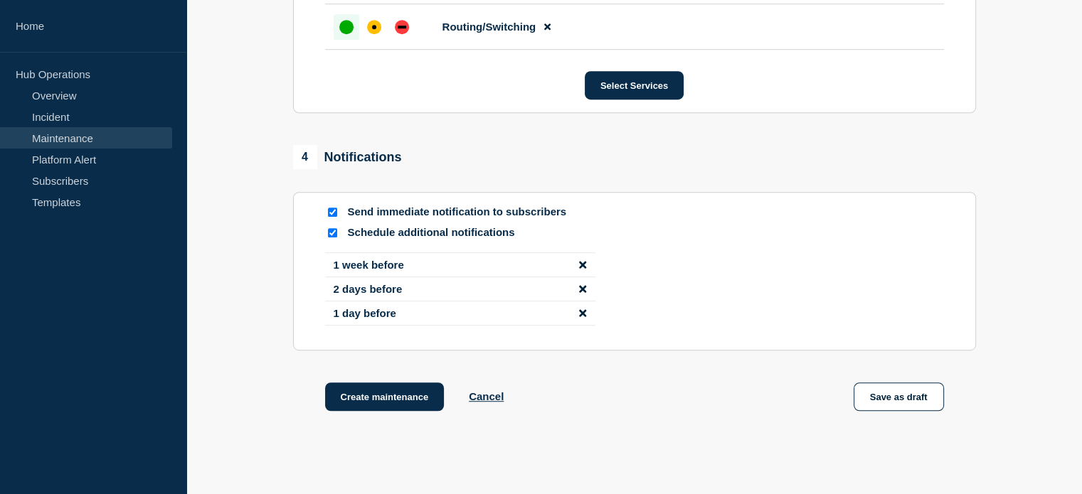
scroll to position [915, 0]
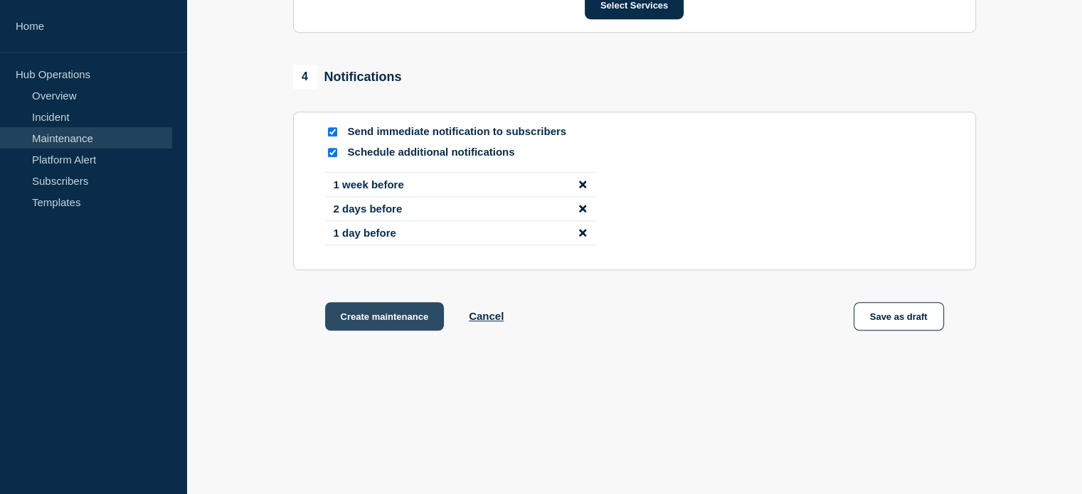
click at [395, 320] on button "Create maintenance" at bounding box center [384, 316] width 119 height 28
